Goal: Information Seeking & Learning: Compare options

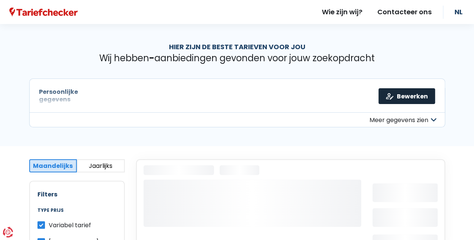
click at [406, 94] on link "Bewerken" at bounding box center [407, 96] width 57 height 16
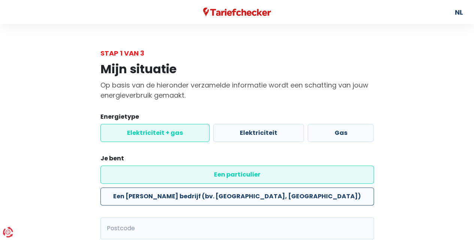
click at [259, 187] on label "Een klein bedrijf (bv. KMO, zelfstandigen)" at bounding box center [238, 196] width 274 height 18
click at [259, 187] on input "Een klein bedrijf (bv. KMO, zelfstandigen)" at bounding box center [238, 196] width 274 height 18
radio input "true"
radio input "false"
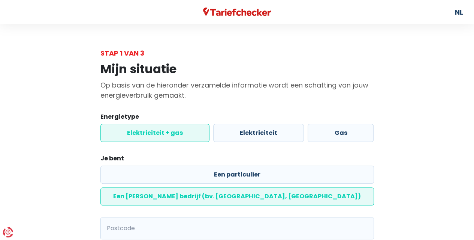
scroll to position [49, 0]
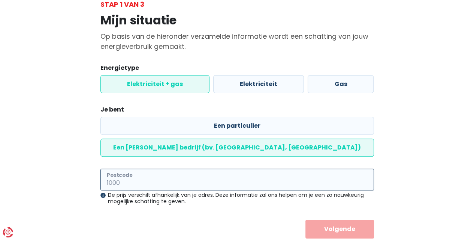
click at [128, 168] on input "Postcode" at bounding box center [238, 179] width 274 height 22
type input "2440"
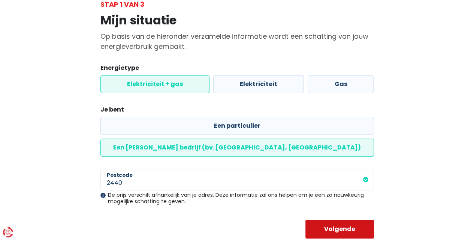
click at [334, 219] on button "Volgende" at bounding box center [340, 228] width 69 height 19
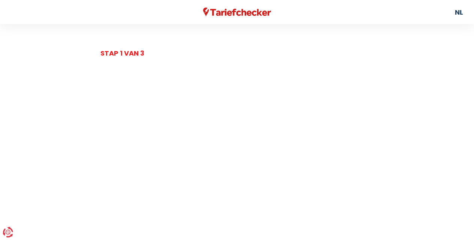
select select
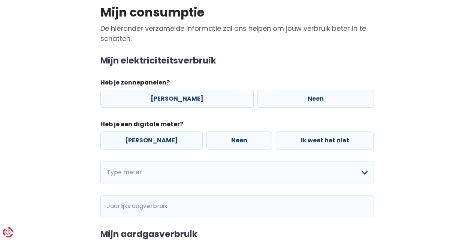
scroll to position [75, 0]
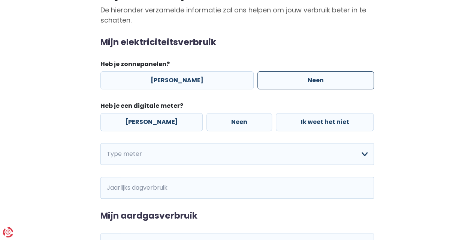
click at [308, 80] on label "Neen" at bounding box center [316, 80] width 117 height 18
click at [308, 80] on input "Neen" at bounding box center [316, 80] width 117 height 18
radio input "true"
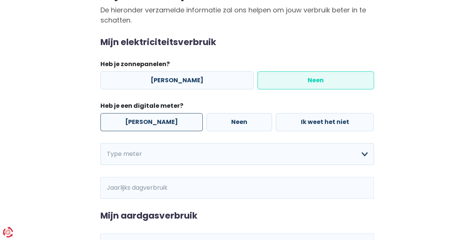
click at [155, 120] on label "Ja" at bounding box center [152, 122] width 102 height 18
click at [155, 120] on input "Ja" at bounding box center [152, 122] width 102 height 18
radio input "true"
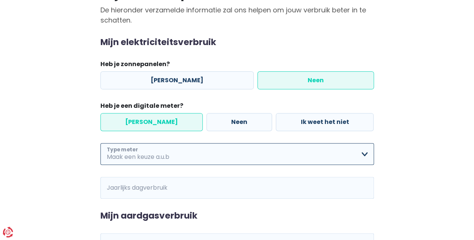
click at [365, 153] on select "Enkelvoudig Tweevoudig Enkelvoudig + uitsluitend nachttarief Tweevoudig + uitsl…" at bounding box center [238, 154] width 274 height 22
select select "day_night_bi_hourly"
click at [101, 143] on select "Enkelvoudig Tweevoudig Enkelvoudig + uitsluitend nachttarief Tweevoudig + uitsl…" at bounding box center [238, 154] width 274 height 22
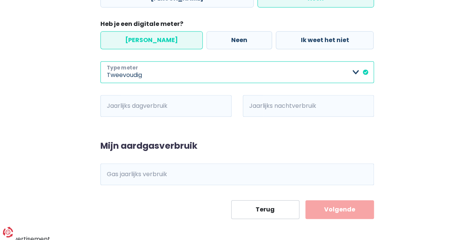
scroll to position [159, 0]
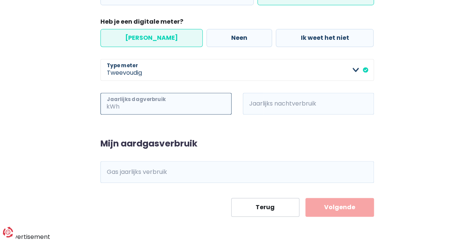
click at [131, 102] on input "Jaarlijks dagverbruik" at bounding box center [176, 104] width 111 height 22
paste input "1996"
type input "1996"
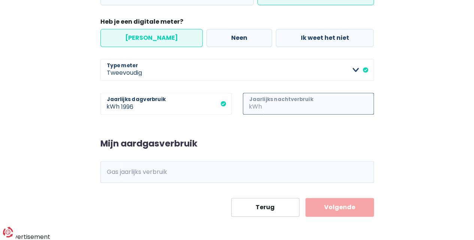
click at [268, 102] on input "Jaarlijks nachtverbruik" at bounding box center [319, 104] width 111 height 22
type input "2368"
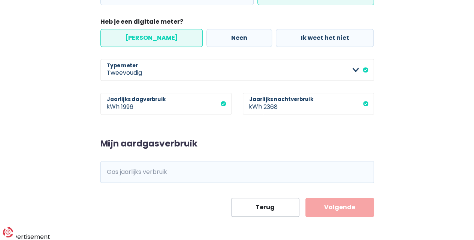
click at [118, 172] on span "kWh" at bounding box center [111, 172] width 21 height 22
click at [161, 171] on input "Gas jaarlijks verbruik" at bounding box center [247, 172] width 253 height 22
type input "34193"
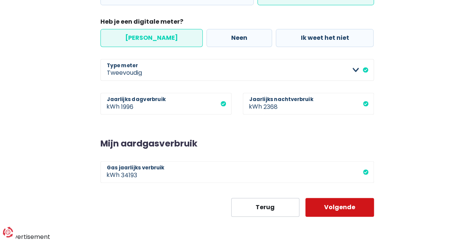
click at [343, 209] on button "Volgende" at bounding box center [340, 207] width 69 height 19
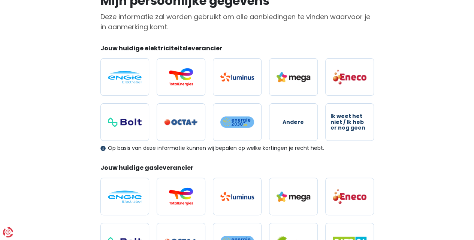
scroll to position [75, 0]
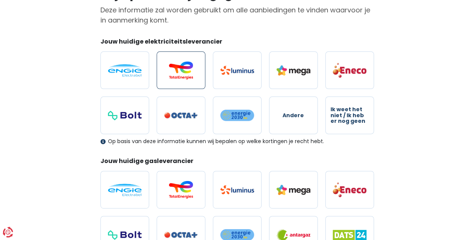
click at [181, 64] on img at bounding box center [181, 70] width 34 height 18
click at [181, 64] on input "radio" at bounding box center [181, 70] width 49 height 38
radio input "true"
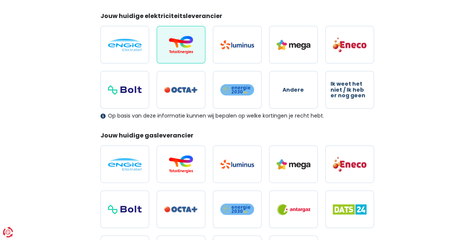
scroll to position [113, 0]
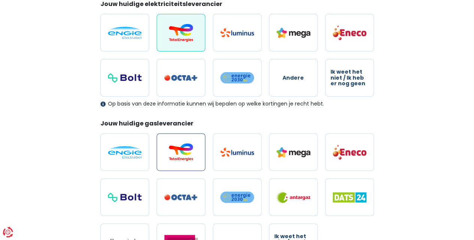
click at [185, 151] on img at bounding box center [181, 152] width 34 height 18
click at [185, 151] on input "radio" at bounding box center [181, 152] width 49 height 38
radio input "true"
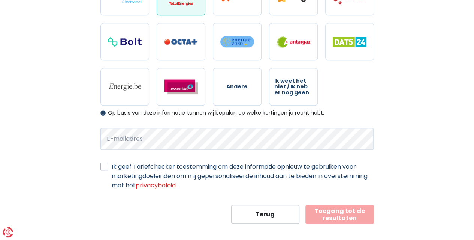
scroll to position [273, 0]
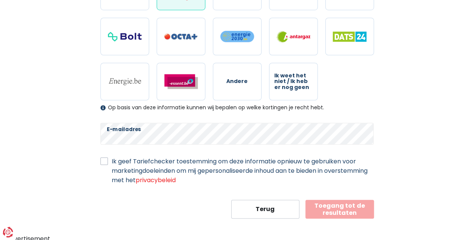
click at [112, 159] on label "Ik geef Tariefchecker toestemming om deze informatie opnieuw te gebruiken voor …" at bounding box center [243, 170] width 263 height 28
click at [101, 159] on input "Ik geef Tariefchecker toestemming om deze informatie opnieuw te gebruiken voor …" at bounding box center [105, 160] width 8 height 8
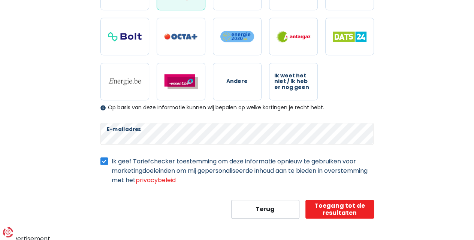
click at [112, 159] on label "Ik geef Tariefchecker toestemming om deze informatie opnieuw te gebruiken voor …" at bounding box center [243, 170] width 263 height 28
click at [106, 159] on input "Ik geef Tariefchecker toestemming om deze informatie opnieuw te gebruiken voor …" at bounding box center [105, 160] width 8 height 8
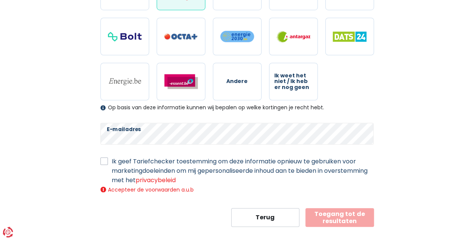
click at [112, 159] on label "Ik geef Tariefchecker toestemming om deze informatie opnieuw te gebruiken voor …" at bounding box center [243, 170] width 263 height 28
click at [106, 159] on input "Ik geef Tariefchecker toestemming om deze informatie opnieuw te gebruiken voor …" at bounding box center [105, 160] width 8 height 8
checkbox input "true"
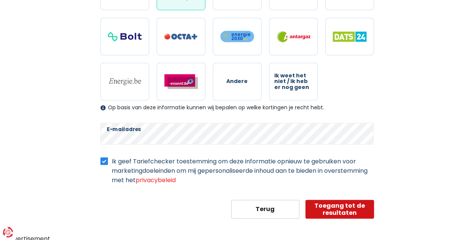
click at [343, 207] on button "Toegang tot de resultaten" at bounding box center [340, 209] width 69 height 19
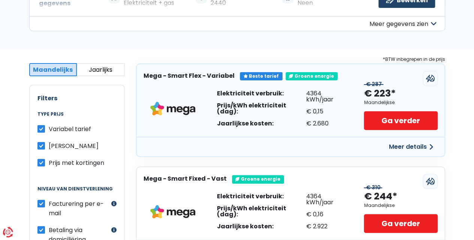
scroll to position [113, 0]
